Goal: Task Accomplishment & Management: Manage account settings

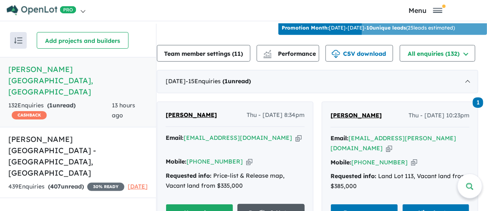
scroll to position [334, 0]
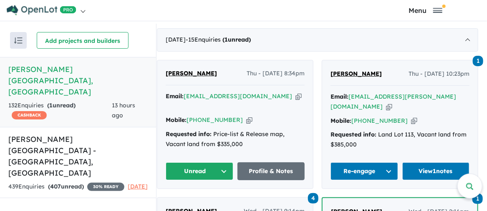
click at [228, 163] on button "Unread" at bounding box center [200, 172] width 68 height 18
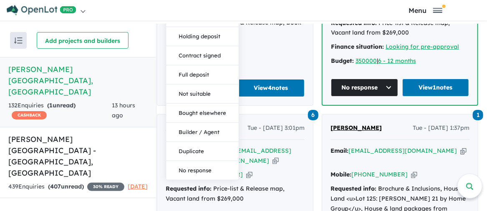
scroll to position [626, 0]
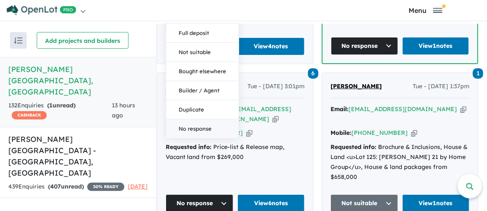
click at [202, 120] on button "No response" at bounding box center [202, 129] width 73 height 19
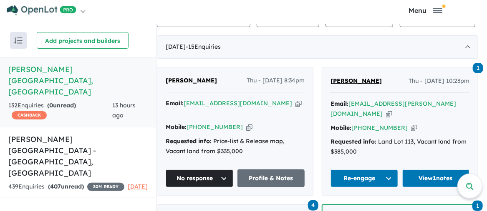
scroll to position [292, 0]
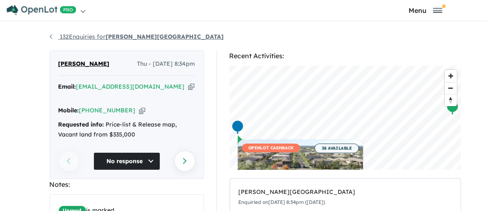
click at [50, 39] on link "132 Enquiries for Palomino - Armstrong Creek" at bounding box center [137, 37] width 174 height 8
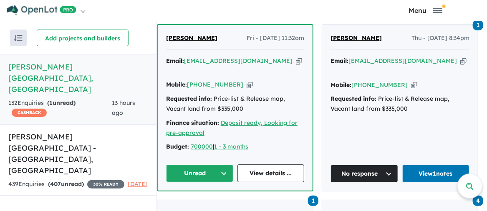
scroll to position [379, 0]
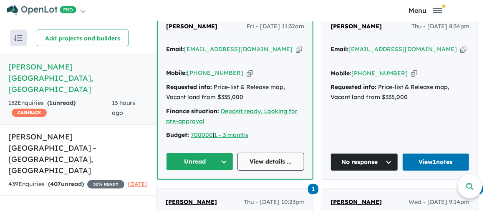
click at [271, 153] on link "View details ..." at bounding box center [270, 162] width 67 height 18
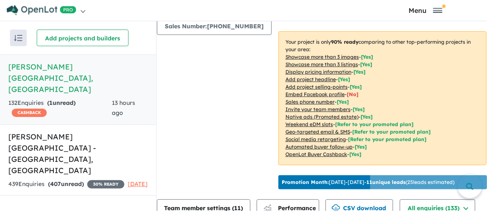
scroll to position [128, 0]
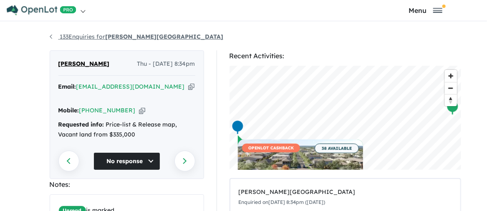
click at [50, 35] on link "133 Enquiries for Palomino - Armstrong Creek" at bounding box center [137, 37] width 174 height 8
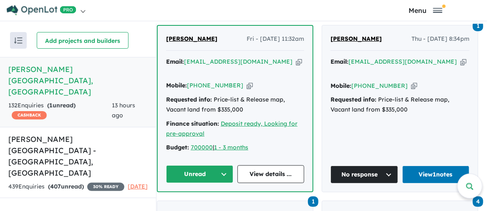
scroll to position [420, 0]
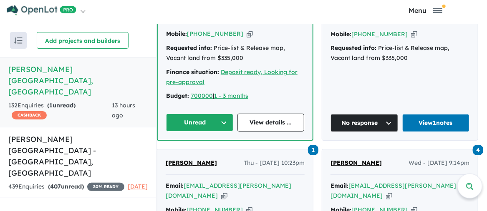
click at [199, 114] on button "Unread" at bounding box center [199, 123] width 67 height 18
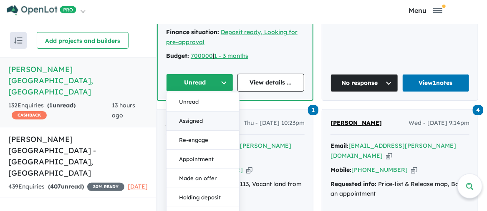
scroll to position [462, 0]
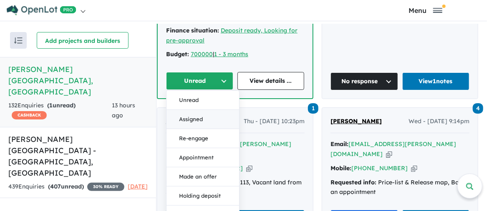
click at [201, 110] on button "Assigned" at bounding box center [202, 119] width 73 height 19
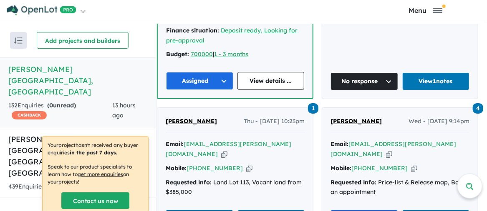
scroll to position [379, 0]
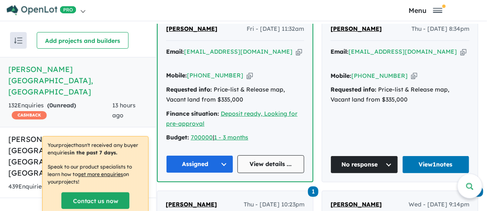
click at [279, 156] on link "View details ..." at bounding box center [270, 165] width 67 height 18
click at [270, 156] on link "View details ..." at bounding box center [270, 165] width 67 height 18
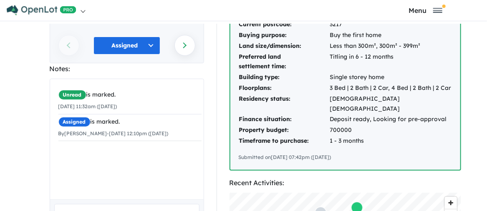
scroll to position [167, 0]
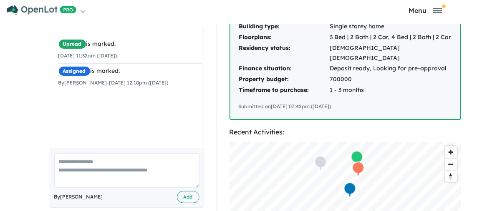
click at [60, 160] on textarea at bounding box center [126, 171] width 145 height 35
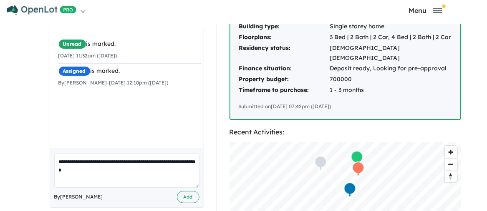
click at [67, 170] on textarea "**********" at bounding box center [126, 171] width 145 height 35
click at [83, 170] on textarea "**********" at bounding box center [126, 171] width 145 height 35
click at [127, 161] on textarea "**********" at bounding box center [126, 171] width 145 height 35
click at [133, 179] on textarea "**********" at bounding box center [126, 171] width 145 height 35
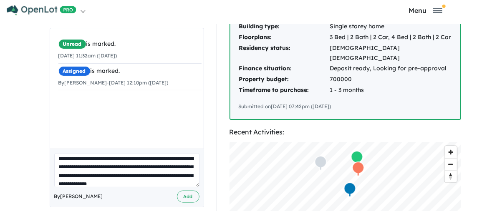
scroll to position [12, 0]
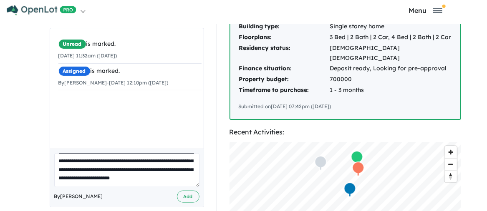
click at [81, 182] on textarea "**********" at bounding box center [127, 171] width 146 height 34
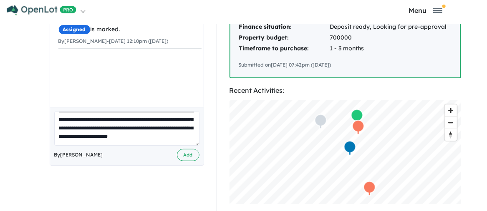
click at [185, 125] on textarea "**********" at bounding box center [127, 129] width 146 height 34
type textarea "**********"
click at [185, 156] on button "Add" at bounding box center [188, 155] width 23 height 12
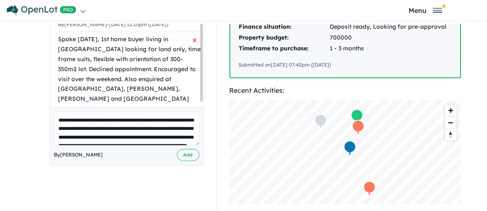
scroll to position [25, 0]
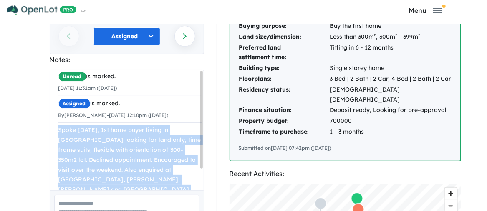
scroll to position [25, 0]
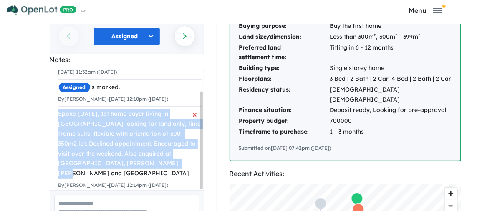
drag, startPoint x: 56, startPoint y: 136, endPoint x: 152, endPoint y: 160, distance: 98.8
click at [152, 160] on div "Spoke [DATE], 1st home buyer living in [GEOGRAPHIC_DATA] looking for land only,…" at bounding box center [129, 144] width 143 height 70
copy div "Spoke [DATE], 1st home buyer living in [GEOGRAPHIC_DATA] looking for land only,…"
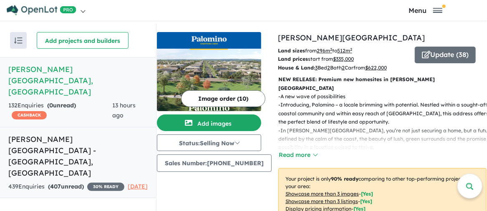
scroll to position [292, 0]
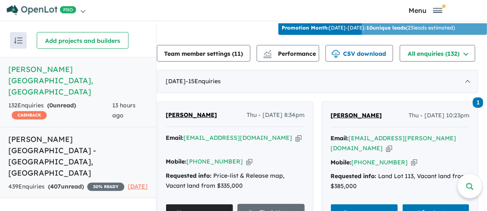
click at [94, 134] on h5 "[PERSON_NAME][GEOGRAPHIC_DATA] - [GEOGRAPHIC_DATA] , [GEOGRAPHIC_DATA]" at bounding box center [77, 156] width 139 height 45
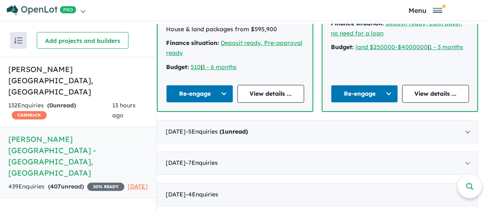
scroll to position [667, 0]
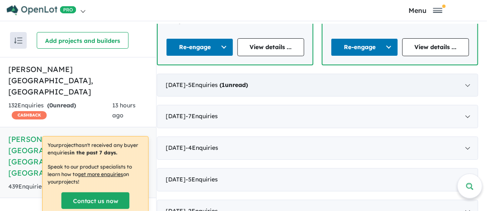
click at [193, 74] on div "[DATE] - 5 Enquir ies ( 1 unread)" at bounding box center [317, 85] width 321 height 23
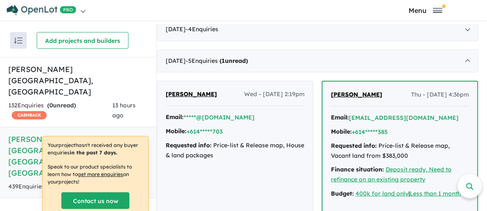
scroll to position [346, 0]
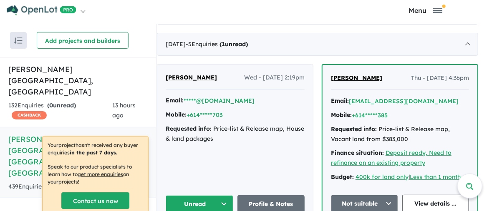
click at [225, 196] on button "Unread" at bounding box center [200, 205] width 68 height 18
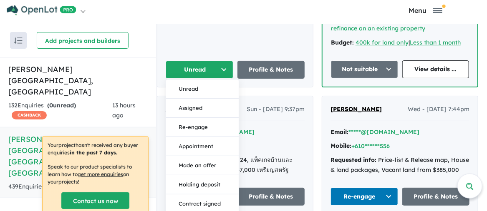
scroll to position [471, 0]
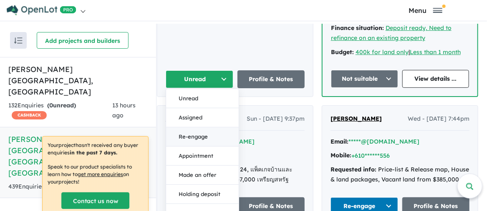
click at [203, 128] on button "Re-engage" at bounding box center [202, 137] width 73 height 19
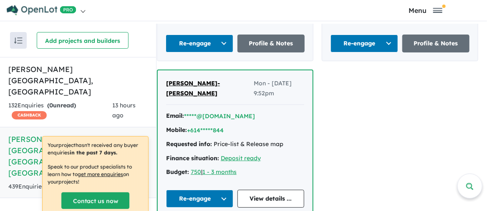
scroll to position [638, 0]
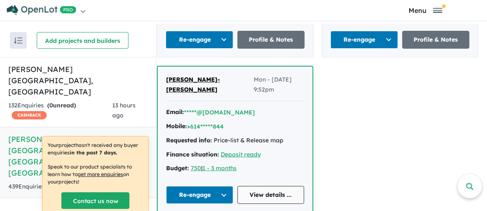
click at [264, 186] on link "View details ..." at bounding box center [270, 195] width 67 height 18
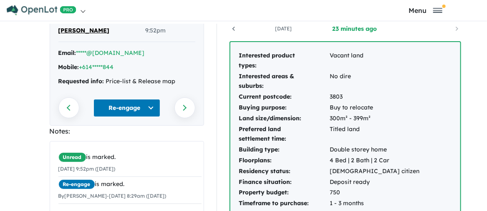
scroll to position [42, 0]
